Goal: Task Accomplishment & Management: Manage account settings

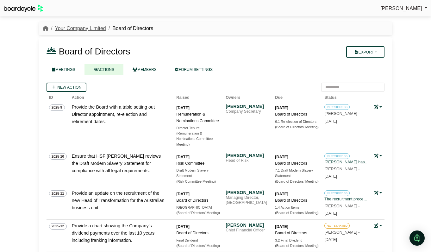
click at [70, 28] on link "Your Company Limited" at bounding box center [80, 28] width 51 height 5
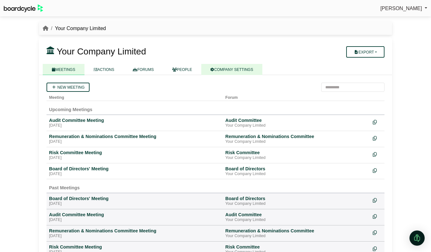
click at [251, 67] on link "COMPANY SETTINGS" at bounding box center [231, 69] width 61 height 11
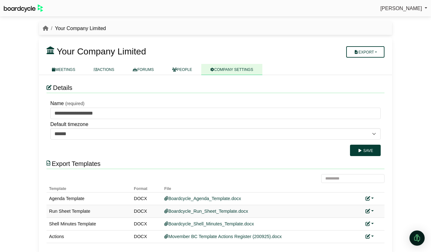
scroll to position [6, 0]
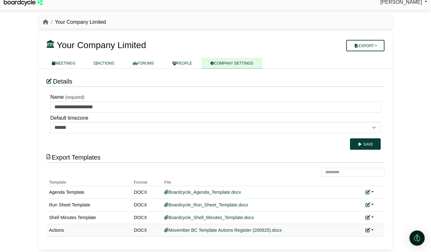
click at [372, 228] on link at bounding box center [369, 230] width 8 height 5
click at [351, 211] on link "Replace custom template" at bounding box center [341, 209] width 65 height 12
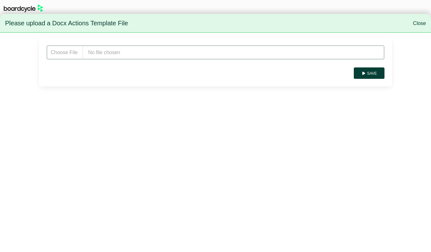
click at [110, 49] on input "file" at bounding box center [216, 52] width 338 height 14
type input "**********"
click at [370, 74] on button "Save" at bounding box center [369, 72] width 31 height 11
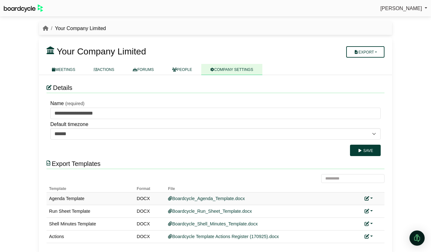
click at [371, 199] on link at bounding box center [369, 198] width 8 height 5
click at [381, 206] on link "Add custom template" at bounding box center [393, 208] width 56 height 12
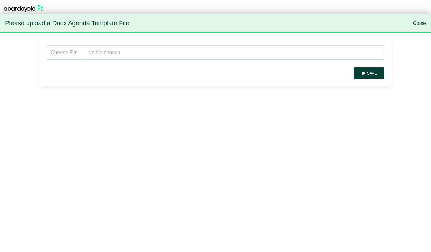
click at [117, 53] on input "file" at bounding box center [216, 52] width 338 height 14
type input "**********"
click at [370, 71] on button "Save" at bounding box center [369, 72] width 31 height 11
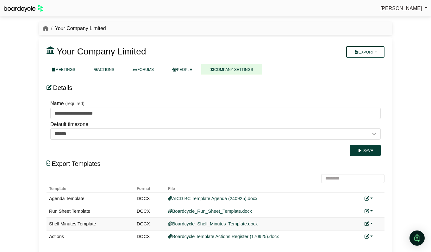
click at [371, 222] on link at bounding box center [369, 223] width 8 height 5
click at [384, 230] on link "Add custom template" at bounding box center [393, 233] width 56 height 12
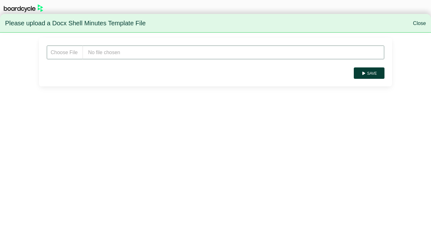
click at [128, 50] on input "file" at bounding box center [216, 52] width 338 height 14
type input "**********"
click at [374, 70] on button "Save" at bounding box center [369, 72] width 31 height 11
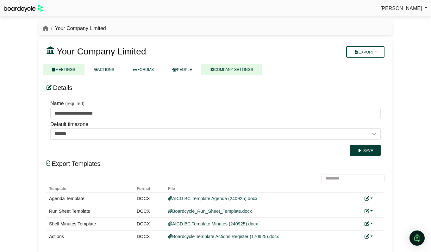
click at [66, 71] on link "MEETINGS" at bounding box center [64, 69] width 42 height 11
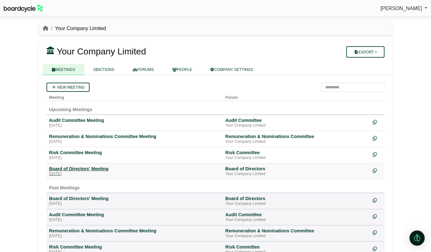
click at [75, 169] on div "Board of Directors' Meeting" at bounding box center [134, 169] width 171 height 6
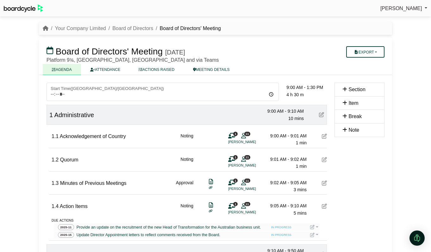
click at [380, 50] on button "Export" at bounding box center [365, 51] width 38 height 11
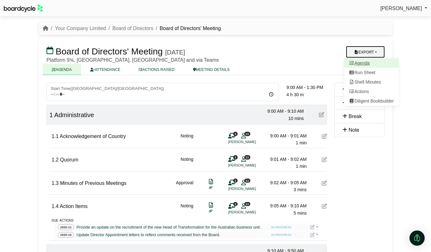
click at [370, 64] on link "Agenda" at bounding box center [371, 62] width 55 height 9
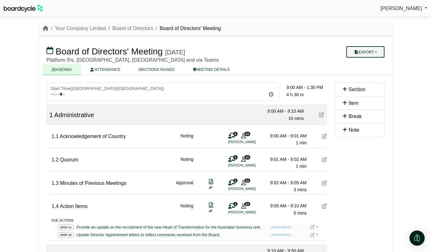
click at [382, 51] on button "Export" at bounding box center [365, 51] width 38 height 11
click at [377, 81] on link "Shell Minutes" at bounding box center [371, 81] width 55 height 9
click at [86, 29] on link "Your Company Limited" at bounding box center [80, 28] width 51 height 5
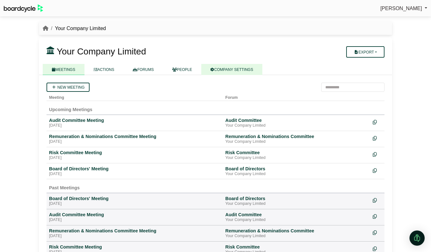
click at [242, 67] on link "COMPANY SETTINGS" at bounding box center [231, 69] width 61 height 11
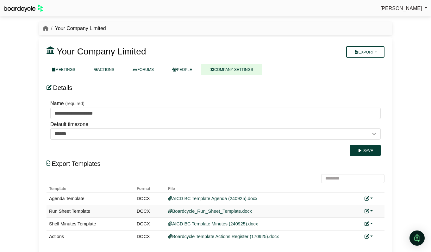
scroll to position [6, 0]
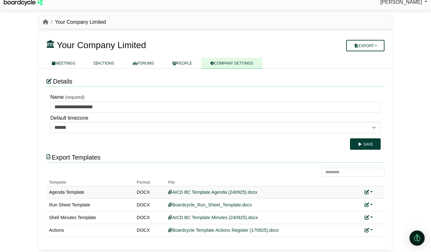
click at [371, 192] on link at bounding box center [369, 192] width 8 height 5
click at [373, 200] on icon at bounding box center [372, 201] width 4 height 4
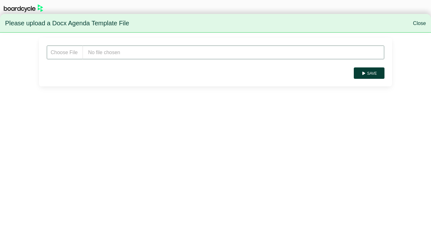
click at [154, 52] on input "file" at bounding box center [216, 52] width 338 height 14
click at [133, 52] on input "file" at bounding box center [216, 52] width 338 height 14
type input "**********"
click at [375, 67] on form "Save" at bounding box center [216, 62] width 338 height 34
click at [374, 70] on button "Save" at bounding box center [369, 72] width 31 height 11
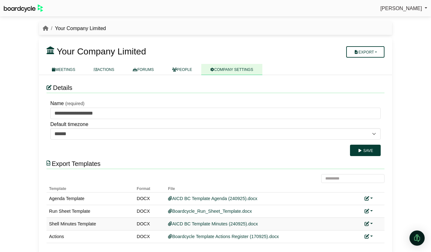
click at [372, 223] on link at bounding box center [369, 223] width 8 height 5
click at [382, 233] on link "Replace custom template" at bounding box center [397, 233] width 65 height 12
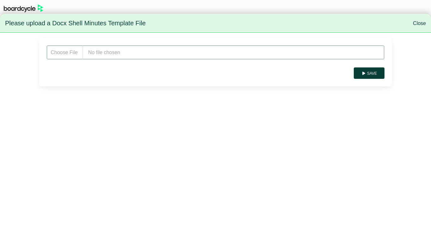
click at [128, 54] on input "file" at bounding box center [216, 52] width 338 height 14
type input "**********"
click at [377, 74] on button "Save" at bounding box center [369, 72] width 31 height 11
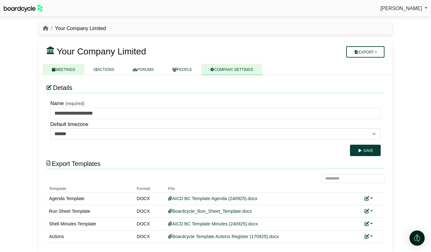
click at [67, 66] on link "MEETINGS" at bounding box center [64, 69] width 42 height 11
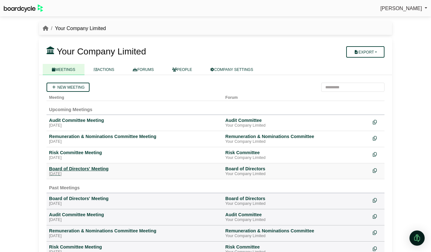
click at [77, 168] on div "Board of Directors' Meeting" at bounding box center [134, 169] width 171 height 6
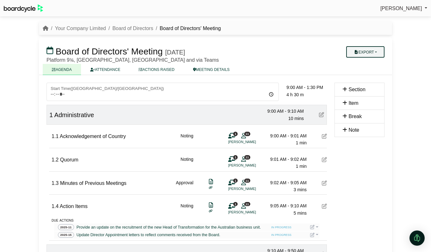
click at [377, 55] on button "Export" at bounding box center [365, 51] width 38 height 11
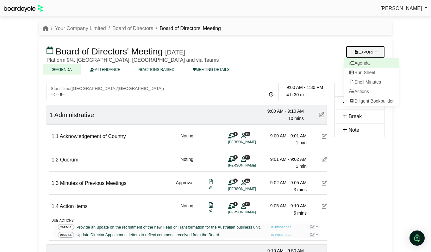
click at [374, 63] on link "Agenda" at bounding box center [371, 62] width 55 height 9
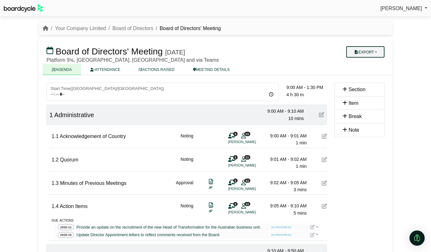
click at [378, 52] on button "Export" at bounding box center [365, 51] width 38 height 11
click at [378, 78] on link "Shell Minutes" at bounding box center [371, 81] width 55 height 9
click at [71, 26] on link "Your Company Limited" at bounding box center [80, 28] width 51 height 5
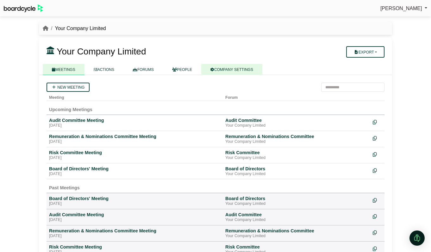
click at [234, 72] on link "COMPANY SETTINGS" at bounding box center [231, 69] width 61 height 11
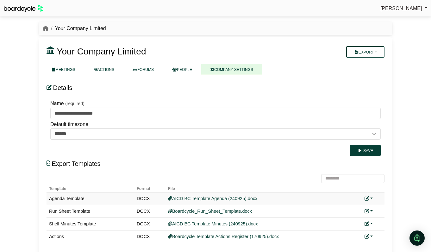
scroll to position [6, 0]
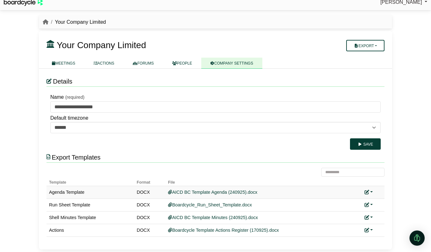
click at [371, 190] on link at bounding box center [369, 192] width 8 height 5
click at [384, 213] on button "Remove custom template" at bounding box center [397, 214] width 65 height 12
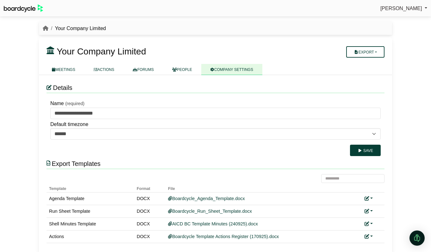
scroll to position [6, 0]
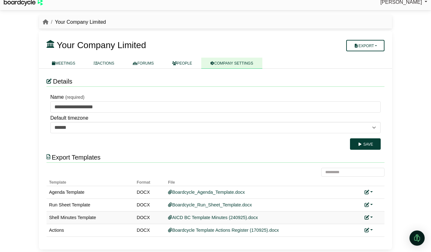
click at [371, 216] on link at bounding box center [369, 217] width 8 height 5
click at [380, 238] on button "Remove custom template" at bounding box center [397, 239] width 65 height 12
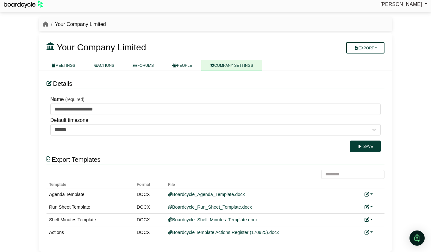
scroll to position [5, 0]
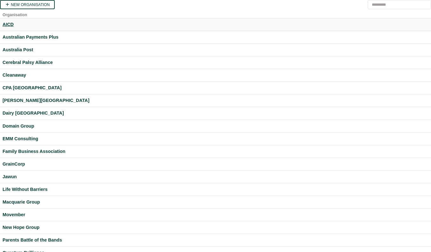
click at [7, 23] on div "AICD" at bounding box center [216, 24] width 426 height 7
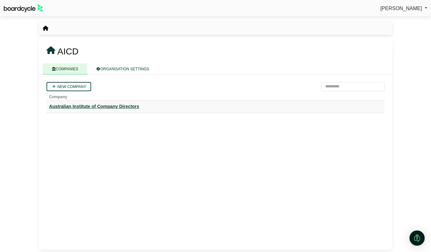
click at [93, 107] on div "Australian Institute of Company Directors" at bounding box center [215, 106] width 333 height 7
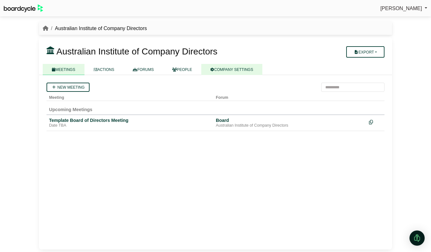
click at [243, 69] on link "COMPANY SETTINGS" at bounding box center [231, 69] width 61 height 11
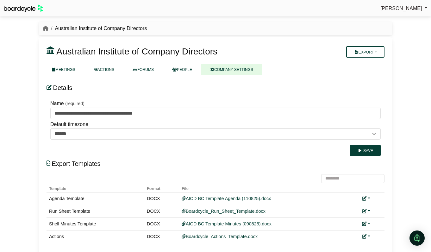
scroll to position [6, 0]
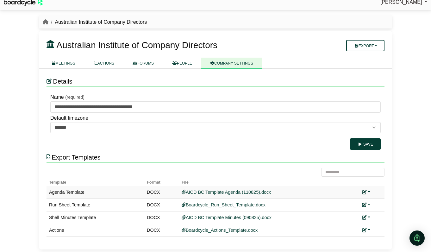
click at [369, 193] on link at bounding box center [366, 192] width 8 height 5
click at [377, 202] on link "Replace custom template" at bounding box center [394, 201] width 65 height 12
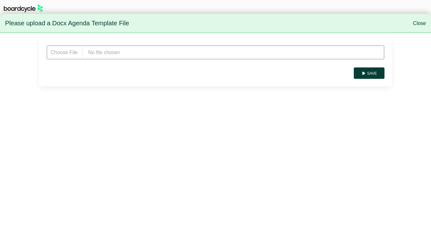
click at [131, 55] on input "file" at bounding box center [216, 52] width 338 height 14
type input "**********"
click at [369, 74] on button "Save" at bounding box center [369, 72] width 31 height 11
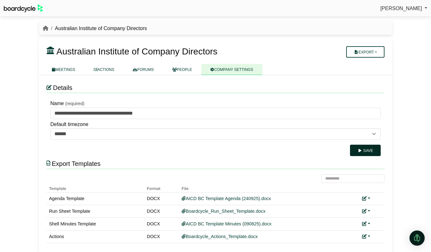
scroll to position [6, 0]
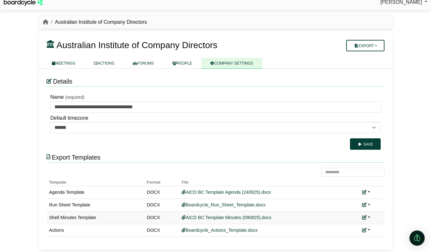
click at [369, 216] on link at bounding box center [366, 217] width 8 height 5
click at [377, 227] on link "Replace custom template" at bounding box center [394, 227] width 65 height 12
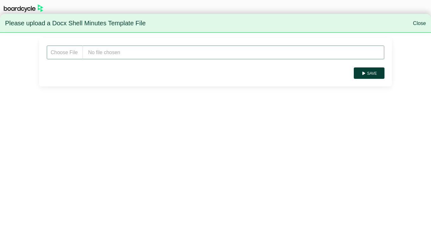
click at [144, 52] on input "file" at bounding box center [216, 52] width 338 height 14
type input "**********"
click at [374, 70] on button "Save" at bounding box center [369, 72] width 31 height 11
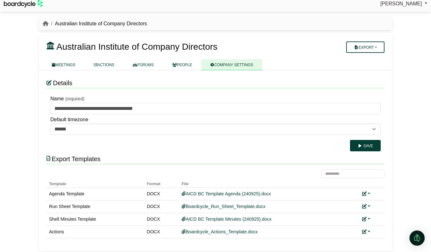
scroll to position [6, 0]
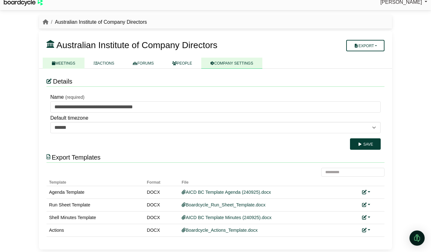
click at [71, 62] on link "MEETINGS" at bounding box center [64, 63] width 42 height 11
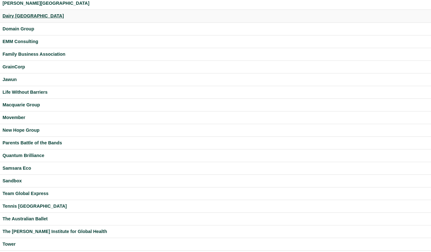
scroll to position [164, 0]
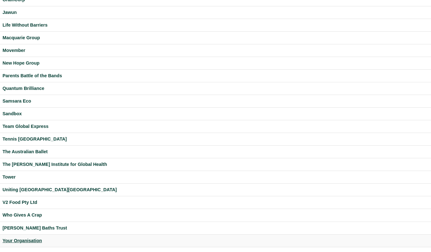
click at [30, 241] on div "Your Organisation" at bounding box center [216, 240] width 426 height 7
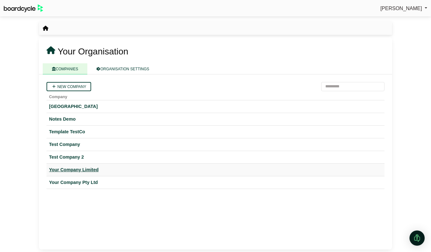
click at [88, 171] on div "Your Company Limited" at bounding box center [215, 169] width 333 height 7
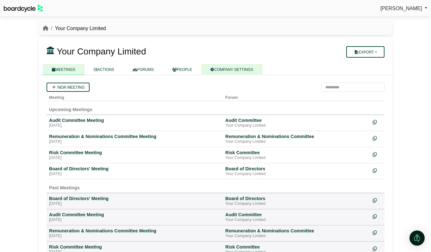
click at [224, 70] on link "COMPANY SETTINGS" at bounding box center [231, 69] width 61 height 11
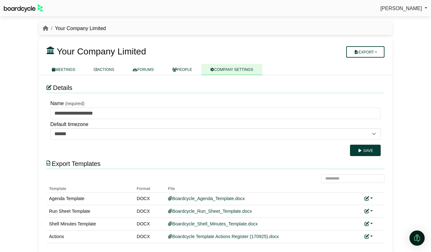
scroll to position [6, 0]
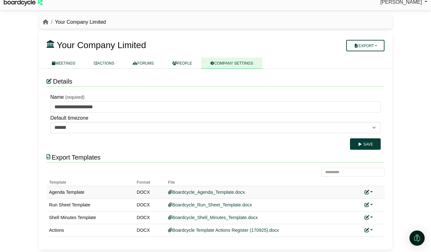
click at [370, 191] on link at bounding box center [369, 192] width 8 height 5
click at [380, 199] on link "Add custom template" at bounding box center [393, 201] width 56 height 12
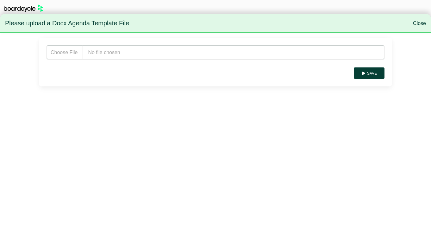
click at [141, 54] on input "file" at bounding box center [216, 52] width 338 height 14
type input "**********"
click at [373, 71] on button "Save" at bounding box center [369, 72] width 31 height 11
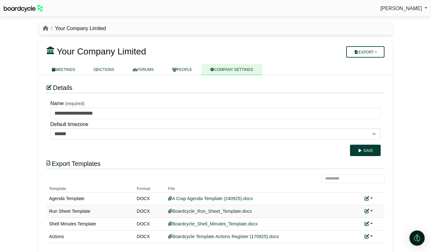
click at [371, 211] on link at bounding box center [369, 211] width 8 height 5
click at [381, 217] on link "Add custom template" at bounding box center [393, 220] width 56 height 12
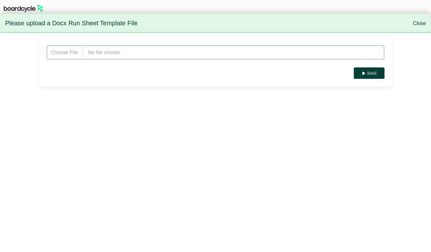
click at [131, 57] on input "file" at bounding box center [216, 52] width 338 height 14
type input "**********"
click at [366, 75] on button "Save" at bounding box center [369, 72] width 31 height 11
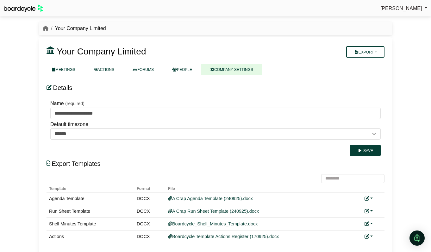
scroll to position [6, 0]
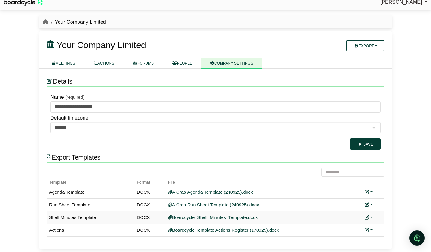
click at [369, 218] on link at bounding box center [369, 217] width 8 height 5
click at [381, 228] on link "Add custom template" at bounding box center [393, 227] width 56 height 12
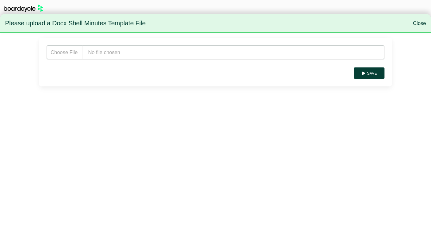
click at [134, 54] on input "file" at bounding box center [216, 52] width 338 height 14
type input "**********"
click at [371, 73] on button "Save" at bounding box center [369, 72] width 31 height 11
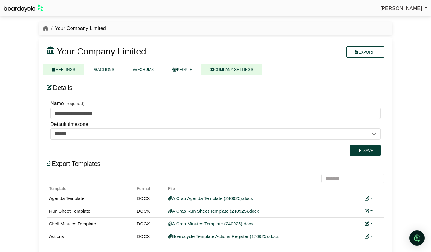
click at [68, 70] on link "MEETINGS" at bounding box center [64, 69] width 42 height 11
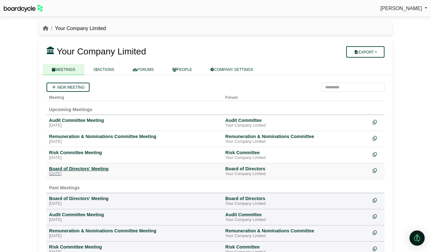
click at [95, 166] on div "Board of Directors' Meeting" at bounding box center [134, 169] width 171 height 6
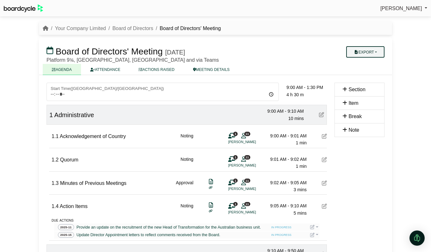
click at [376, 50] on button "Export" at bounding box center [365, 51] width 38 height 11
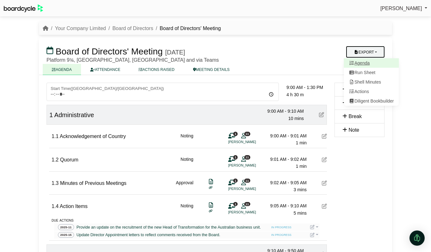
click at [371, 61] on link "Agenda" at bounding box center [371, 62] width 55 height 9
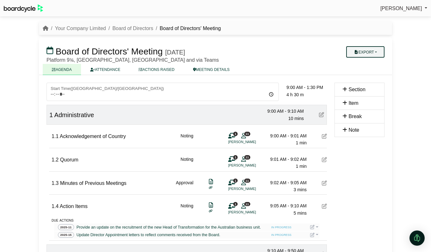
click at [368, 52] on button "Export" at bounding box center [365, 51] width 38 height 11
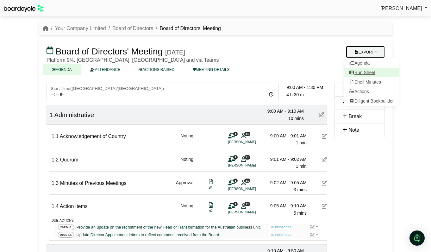
click at [368, 72] on link "Run Sheet" at bounding box center [371, 72] width 55 height 9
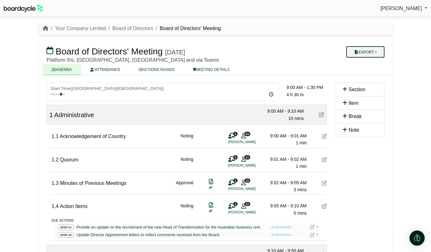
click at [377, 51] on button "Export" at bounding box center [365, 51] width 38 height 11
click at [371, 83] on link "Shell Minutes" at bounding box center [371, 81] width 55 height 9
click at [98, 27] on link "Your Company Limited" at bounding box center [80, 28] width 51 height 5
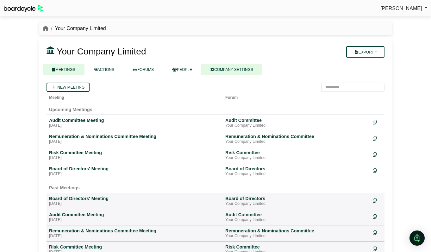
click at [241, 70] on link "COMPANY SETTINGS" at bounding box center [231, 69] width 61 height 11
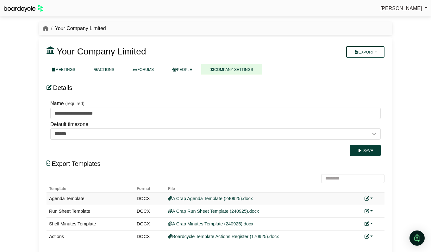
click at [369, 197] on icon at bounding box center [367, 198] width 4 height 4
click at [381, 216] on button "Remove custom template" at bounding box center [397, 220] width 65 height 12
click at [371, 209] on link at bounding box center [369, 211] width 8 height 5
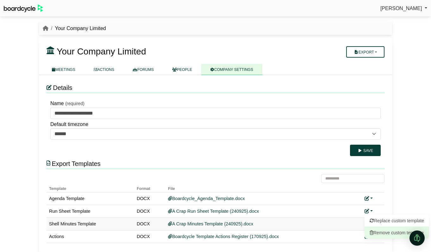
drag, startPoint x: 381, startPoint y: 228, endPoint x: 376, endPoint y: 225, distance: 5.5
click at [380, 228] on button "Remove custom template" at bounding box center [397, 233] width 65 height 12
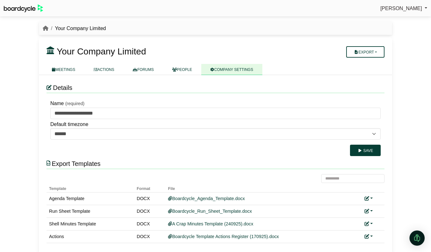
click at [371, 222] on link at bounding box center [369, 223] width 8 height 5
click at [379, 243] on button "Remove custom template" at bounding box center [397, 245] width 65 height 12
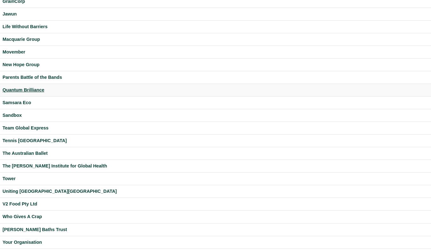
scroll to position [164, 0]
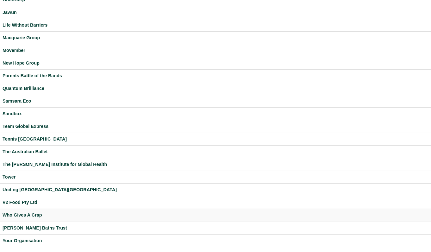
click at [34, 214] on div "Who Gives A Crap" at bounding box center [216, 214] width 426 height 7
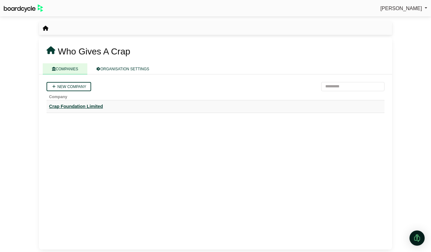
click at [73, 104] on div "Crap Foundation Limited" at bounding box center [215, 106] width 333 height 7
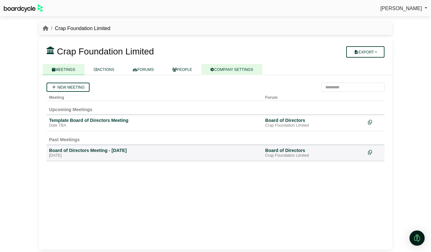
click at [229, 72] on link "COMPANY SETTINGS" at bounding box center [231, 69] width 61 height 11
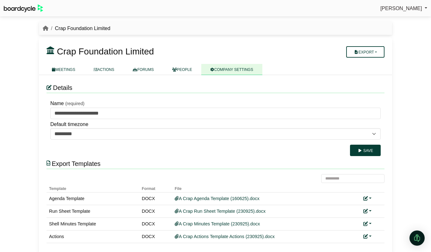
scroll to position [6, 0]
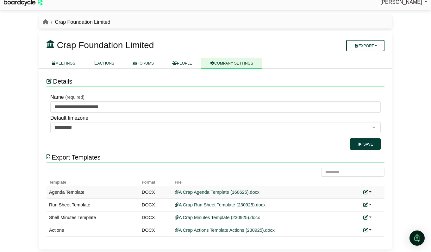
click at [370, 190] on link at bounding box center [367, 192] width 8 height 5
click at [374, 198] on link "Replace custom template" at bounding box center [395, 201] width 65 height 12
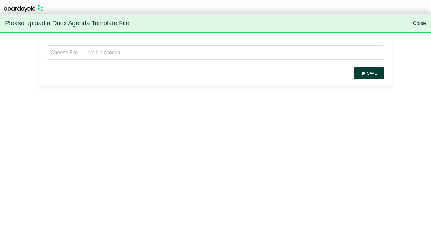
click at [99, 56] on input "file" at bounding box center [216, 52] width 338 height 14
type input "**********"
click at [372, 77] on button "Save" at bounding box center [369, 72] width 31 height 11
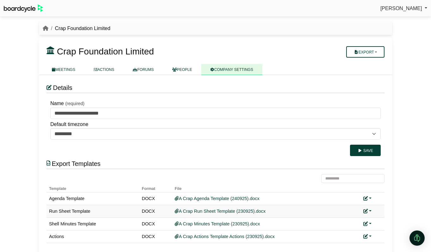
click at [369, 210] on link at bounding box center [367, 211] width 8 height 5
click at [378, 219] on link "Replace custom template" at bounding box center [395, 220] width 65 height 12
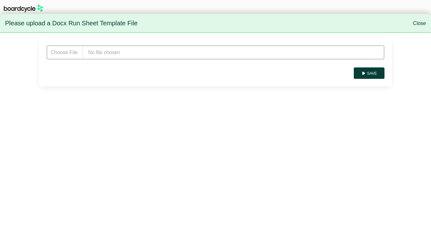
click at [116, 55] on input "file" at bounding box center [216, 52] width 338 height 14
type input "**********"
click at [378, 76] on button "Save" at bounding box center [369, 72] width 31 height 11
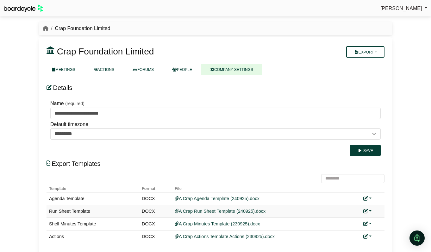
scroll to position [6, 0]
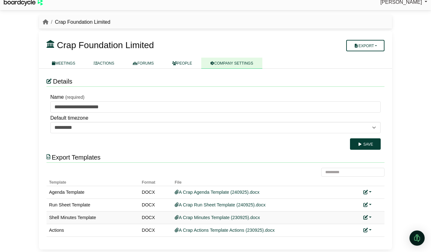
click at [371, 216] on link at bounding box center [367, 217] width 8 height 5
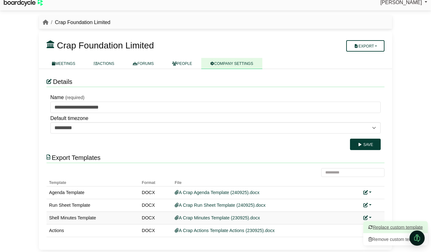
click at [383, 228] on link "Replace custom template" at bounding box center [395, 227] width 65 height 12
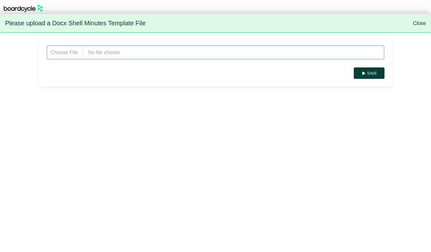
click at [107, 56] on input "file" at bounding box center [216, 52] width 338 height 14
type input "**********"
click at [369, 74] on button "Save" at bounding box center [369, 72] width 31 height 11
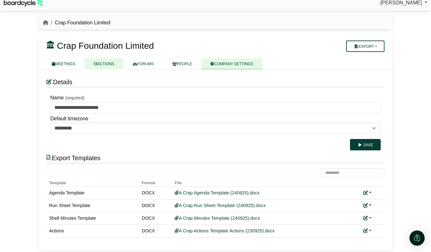
scroll to position [6, 0]
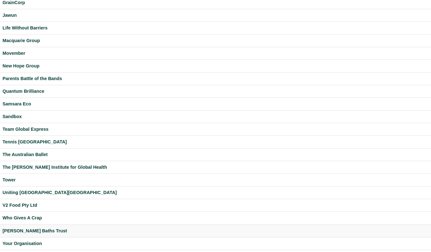
scroll to position [164, 0]
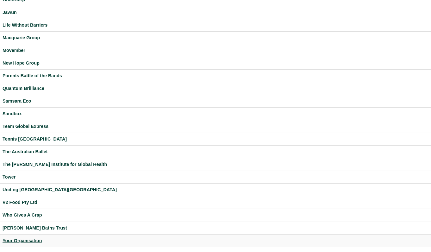
click at [27, 238] on div "Your Organisation" at bounding box center [216, 240] width 426 height 7
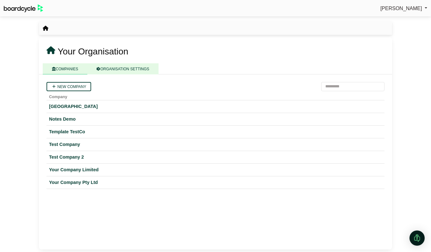
click at [132, 67] on link "ORGANISATION SETTINGS" at bounding box center [122, 68] width 71 height 11
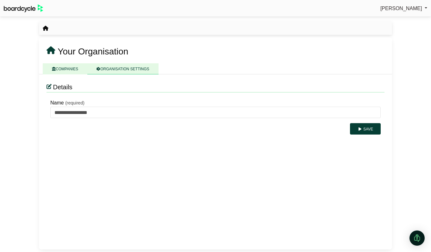
click at [69, 67] on link "COMPANIES" at bounding box center [65, 68] width 45 height 11
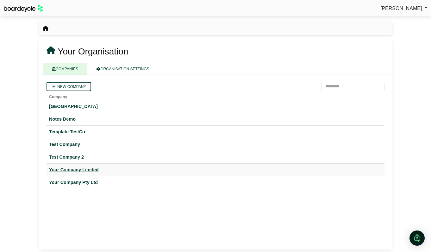
click at [75, 171] on div "Your Company Limited" at bounding box center [215, 169] width 333 height 7
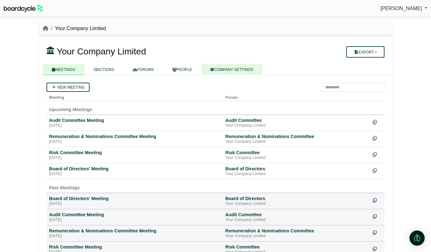
click at [233, 69] on link "COMPANY SETTINGS" at bounding box center [231, 69] width 61 height 11
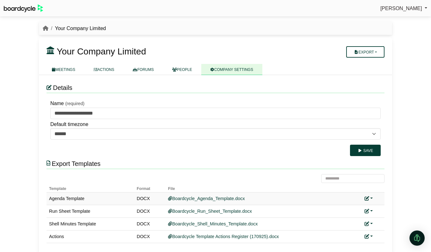
click at [372, 198] on link at bounding box center [369, 198] width 8 height 5
click at [377, 206] on link "Add custom template" at bounding box center [393, 208] width 56 height 12
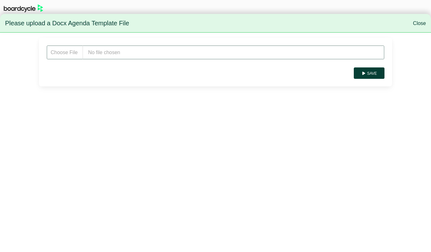
click at [164, 47] on input "file" at bounding box center [216, 52] width 338 height 14
type input "**********"
click at [367, 74] on button "Save" at bounding box center [369, 72] width 31 height 11
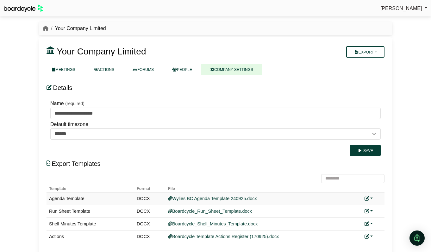
scroll to position [6, 0]
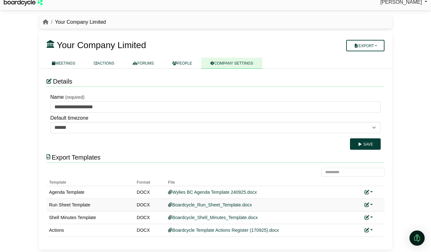
click at [372, 204] on link at bounding box center [369, 204] width 8 height 5
click at [385, 215] on link "Add custom template" at bounding box center [393, 214] width 56 height 12
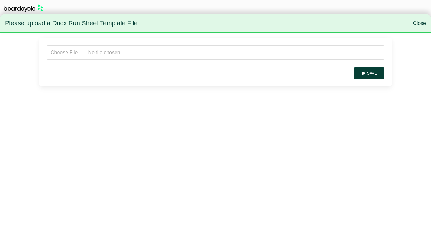
click at [141, 54] on input "file" at bounding box center [216, 52] width 338 height 14
type input "**********"
click at [369, 77] on button "Save" at bounding box center [369, 72] width 31 height 11
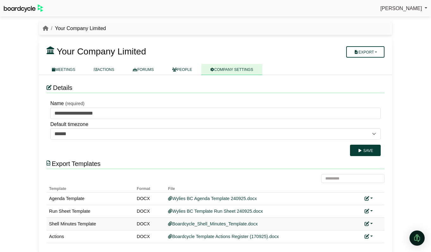
click at [372, 223] on link at bounding box center [369, 223] width 8 height 5
click at [377, 229] on link "Add custom template" at bounding box center [393, 233] width 56 height 12
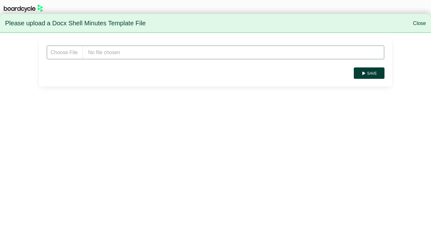
click at [130, 53] on input "file" at bounding box center [216, 52] width 338 height 14
type input "**********"
click at [374, 72] on button "Save" at bounding box center [369, 72] width 31 height 11
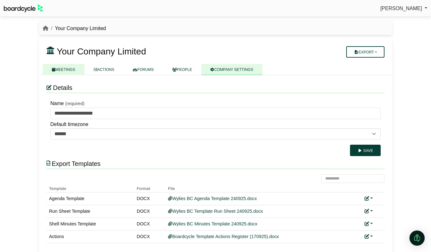
click at [67, 67] on link "MEETINGS" at bounding box center [64, 69] width 42 height 11
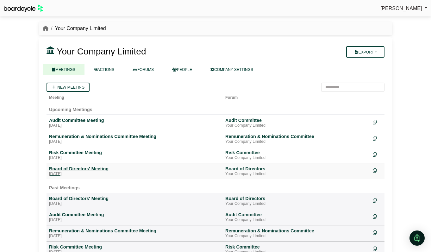
click at [95, 170] on div "Board of Directors' Meeting" at bounding box center [134, 169] width 171 height 6
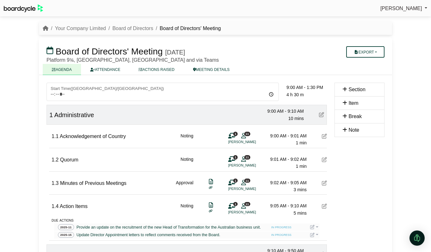
scroll to position [1, 0]
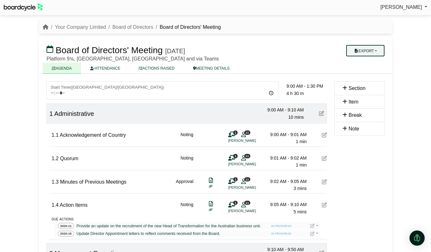
click at [363, 46] on button "Export" at bounding box center [365, 50] width 38 height 11
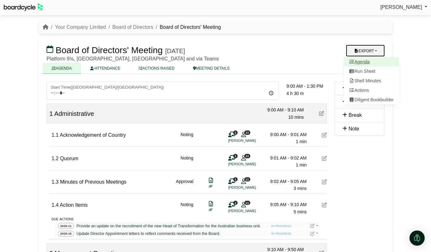
scroll to position [2, 0]
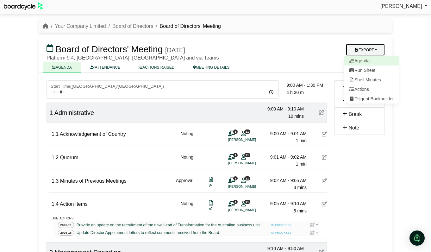
click at [365, 62] on link "Agenda" at bounding box center [371, 60] width 55 height 9
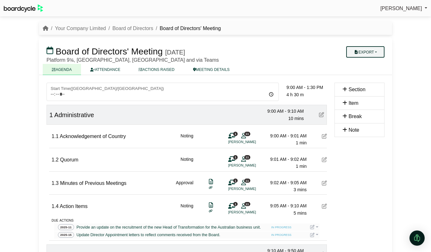
click at [372, 53] on button "Export" at bounding box center [365, 51] width 38 height 11
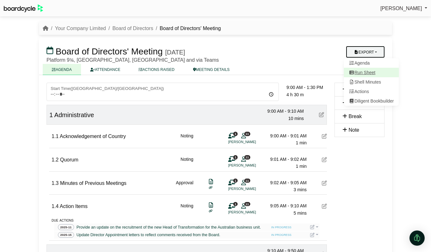
click at [368, 72] on link "Run Sheet" at bounding box center [371, 72] width 55 height 9
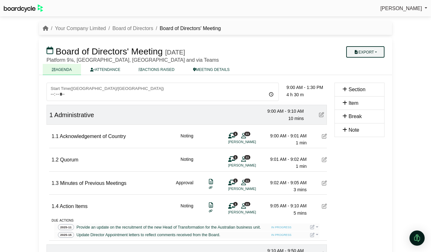
click at [378, 50] on button "Export" at bounding box center [365, 51] width 38 height 11
click at [371, 81] on link "Shell Minutes" at bounding box center [371, 81] width 55 height 9
click at [28, 97] on div "Richard Conway Sign Out Your Company Limited Board of Directors Board of Direct…" at bounding box center [215, 126] width 431 height 252
click at [71, 29] on link "Your Company Limited" at bounding box center [80, 28] width 51 height 5
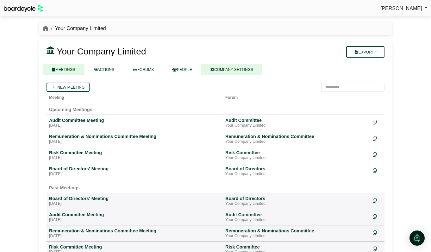
click at [229, 72] on link "COMPANY SETTINGS" at bounding box center [231, 69] width 61 height 11
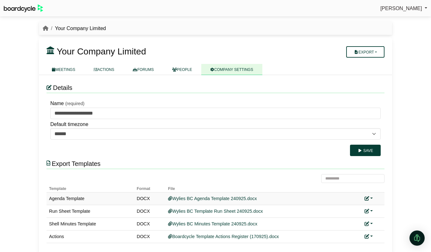
click at [372, 197] on link at bounding box center [369, 198] width 8 height 5
click at [379, 216] on button "Remove custom template" at bounding box center [397, 220] width 65 height 12
click at [371, 210] on link at bounding box center [369, 211] width 8 height 5
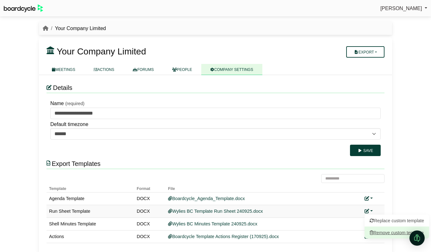
click at [380, 228] on button "Remove custom template" at bounding box center [397, 233] width 65 height 12
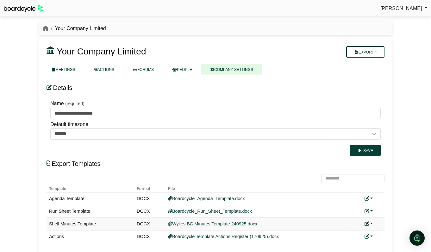
click at [371, 222] on link at bounding box center [369, 223] width 8 height 5
click at [375, 241] on button "Remove custom template" at bounding box center [397, 245] width 65 height 12
click at [21, 109] on div "[PERSON_NAME] Sign Out Your Company Limited Your Company Limited" at bounding box center [215, 126] width 431 height 252
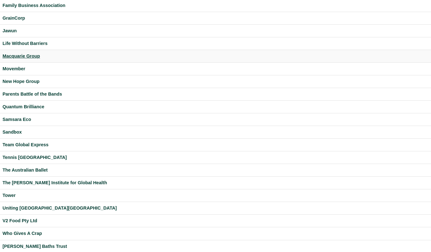
scroll to position [164, 0]
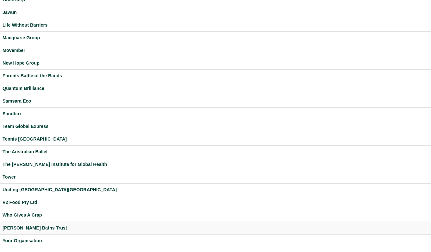
click at [23, 228] on div "[PERSON_NAME] Baths Trust" at bounding box center [216, 227] width 426 height 7
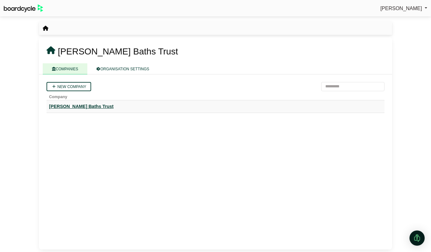
click at [76, 107] on div "[PERSON_NAME] Baths Trust" at bounding box center [215, 106] width 333 height 7
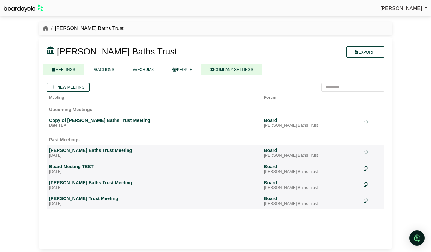
click at [232, 69] on link "COMPANY SETTINGS" at bounding box center [231, 69] width 61 height 11
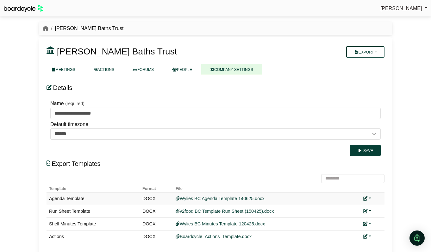
click at [370, 198] on link at bounding box center [367, 198] width 8 height 5
click at [377, 208] on link "Replace custom template" at bounding box center [395, 208] width 65 height 12
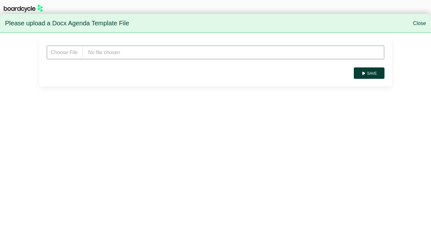
click at [110, 53] on input "file" at bounding box center [216, 52] width 338 height 14
type input "**********"
click at [371, 71] on button "Save" at bounding box center [369, 72] width 31 height 11
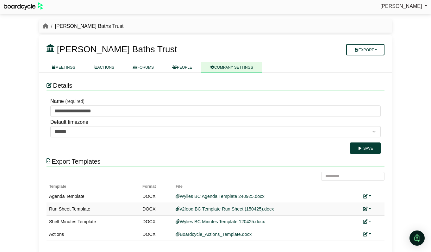
scroll to position [1, 0]
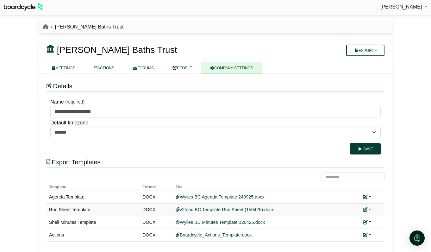
click at [371, 211] on link at bounding box center [367, 209] width 8 height 5
click at [381, 220] on link "Replace custom template" at bounding box center [395, 219] width 65 height 12
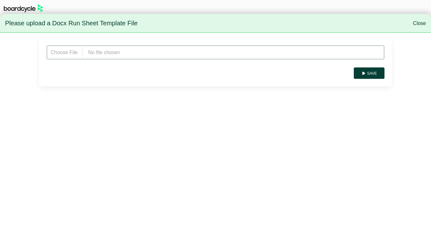
click at [115, 51] on input "file" at bounding box center [216, 52] width 338 height 14
type input "**********"
click at [376, 73] on button "Save" at bounding box center [369, 72] width 31 height 11
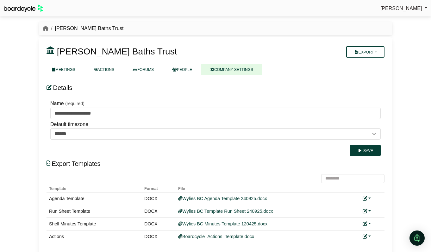
scroll to position [6, 0]
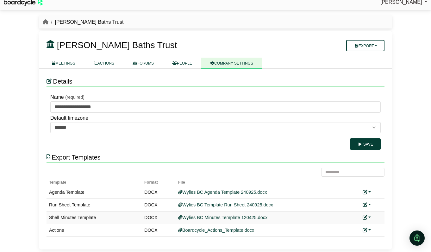
click at [370, 217] on link at bounding box center [367, 217] width 8 height 5
click at [382, 226] on link "Replace custom template" at bounding box center [395, 227] width 65 height 12
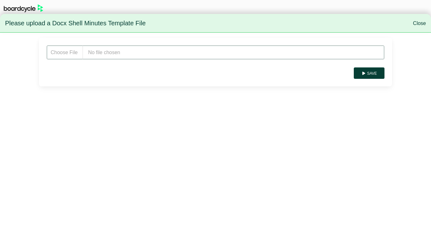
click at [123, 51] on input "file" at bounding box center [216, 52] width 338 height 14
type input "**********"
click at [380, 75] on button "Save" at bounding box center [369, 72] width 31 height 11
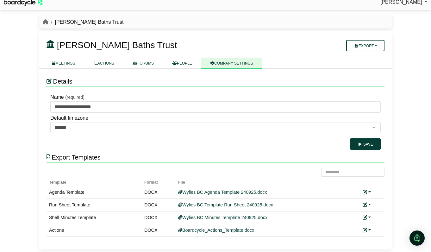
scroll to position [6, 0]
click at [61, 60] on link "MEETINGS" at bounding box center [64, 63] width 42 height 11
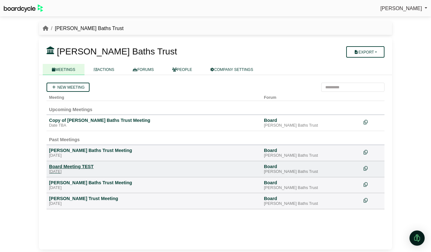
click at [75, 167] on div "Board Meeting TEST" at bounding box center [154, 167] width 210 height 6
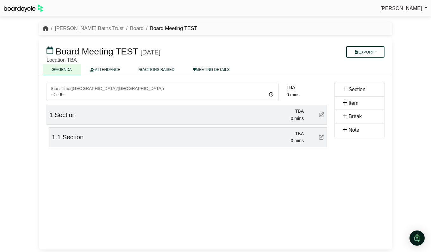
click at [47, 28] on icon "breadcrumb" at bounding box center [46, 28] width 6 height 5
